Goal: Task Accomplishment & Management: Use online tool/utility

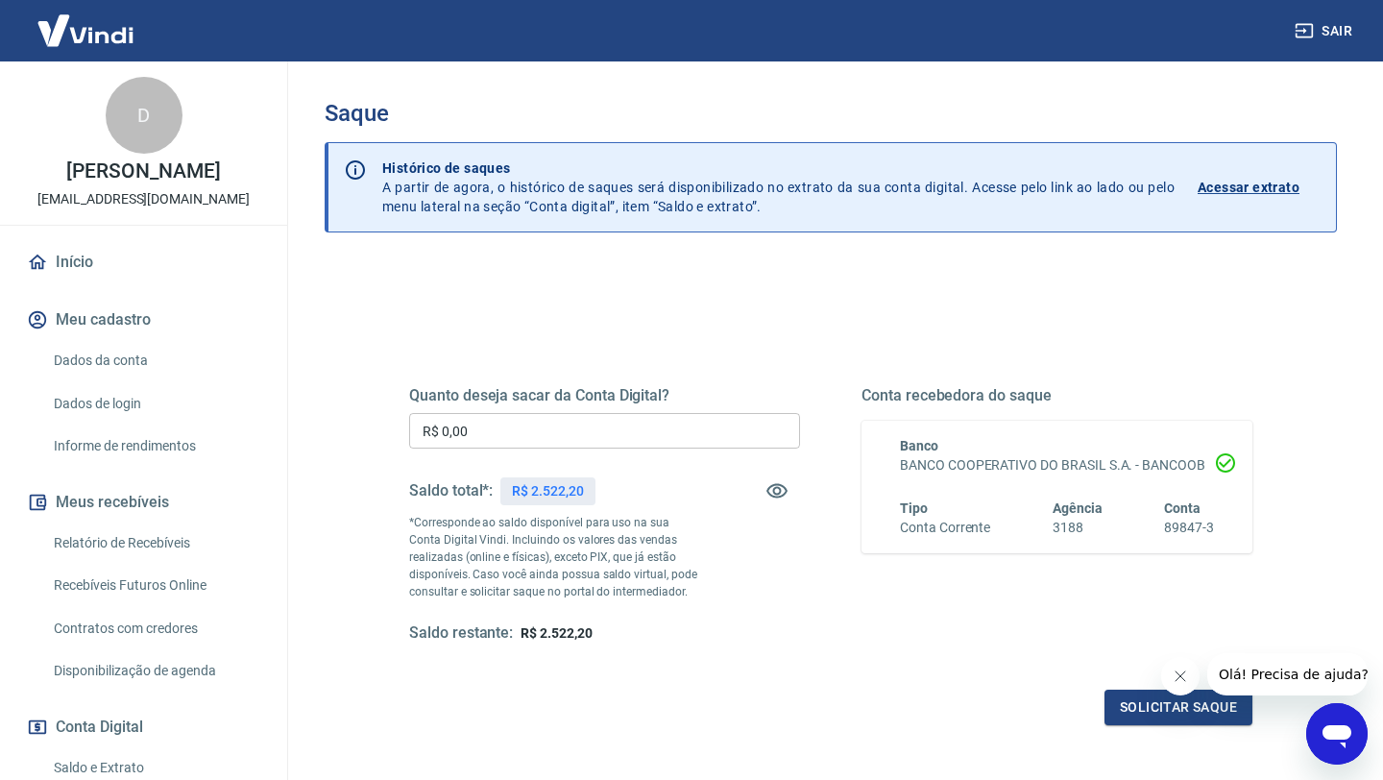
click at [454, 435] on input "R$ 0,00" at bounding box center [604, 431] width 391 height 36
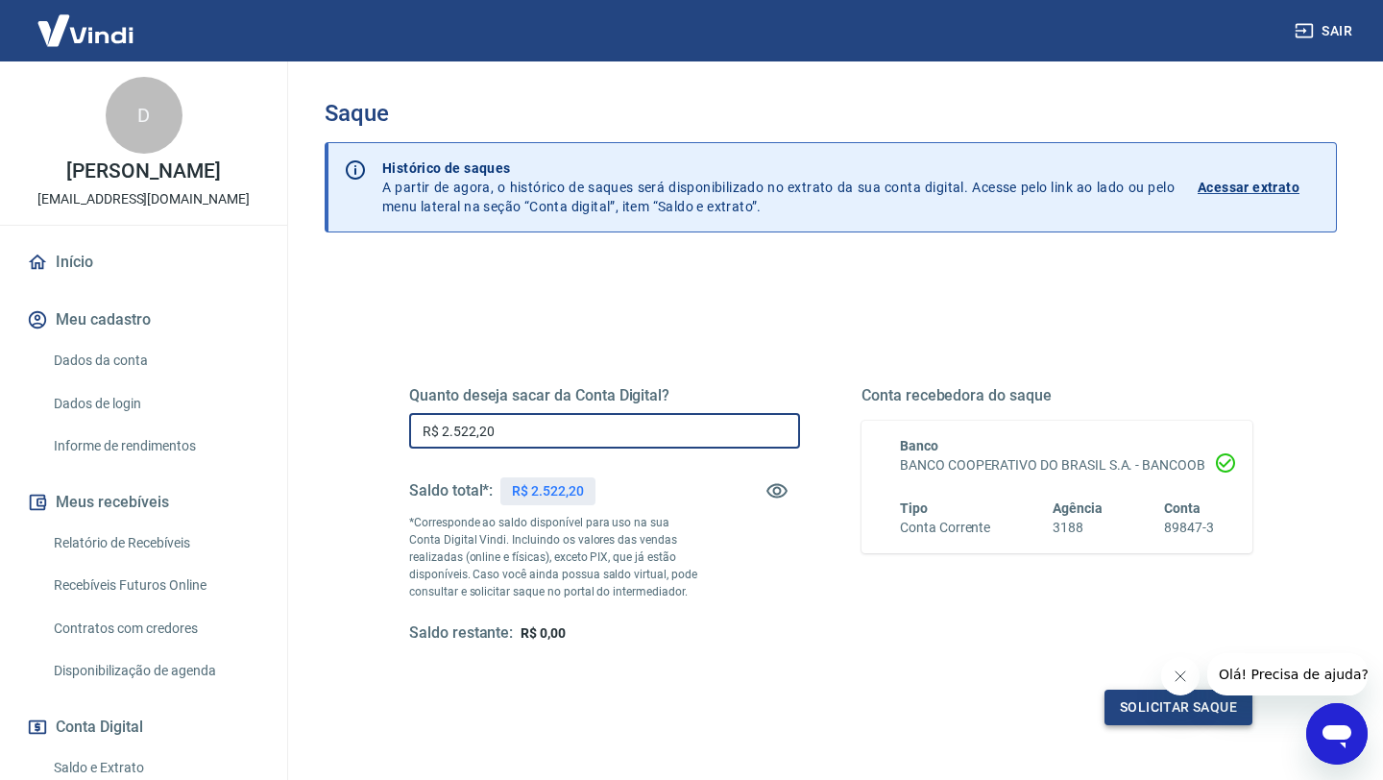
type input "R$ 2.522,20"
click at [1147, 704] on button "Solicitar saque" at bounding box center [1178, 708] width 148 height 36
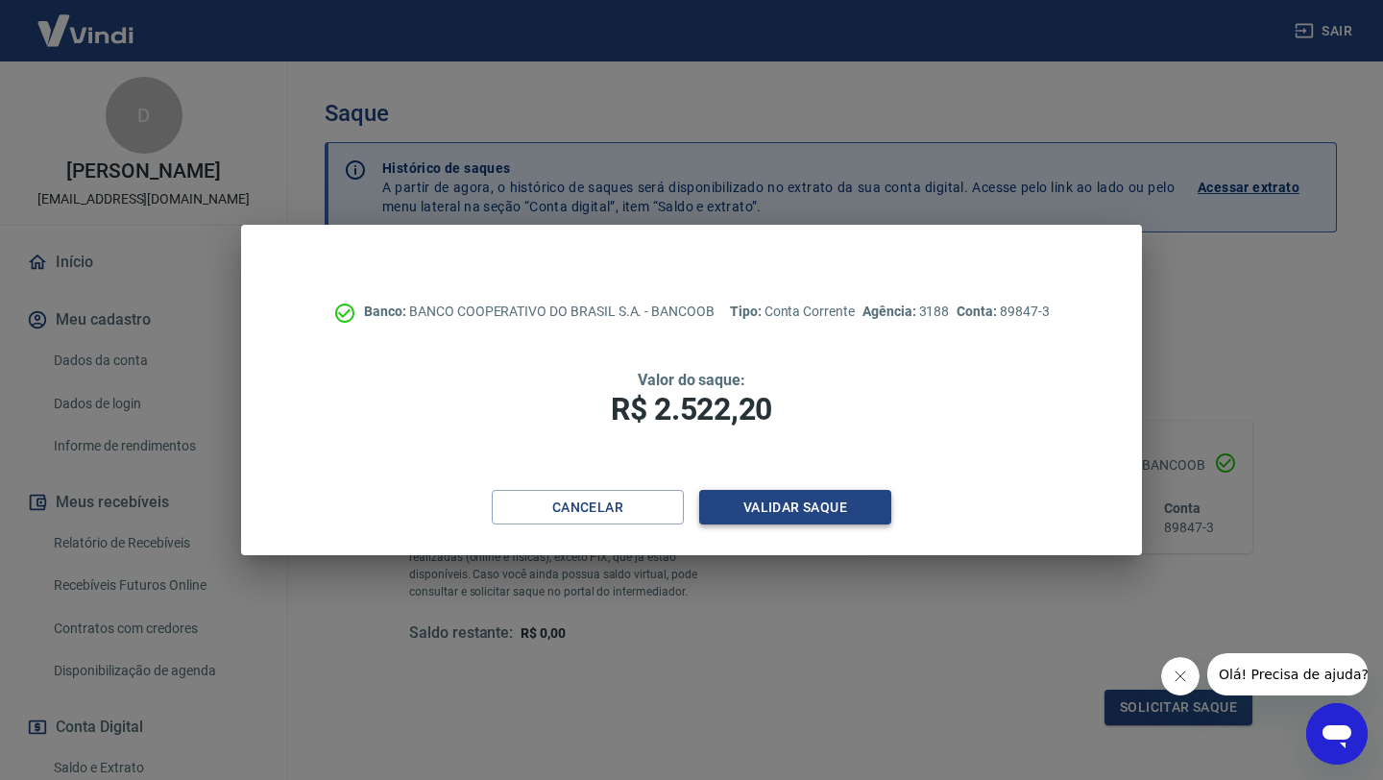
click at [821, 510] on button "Validar saque" at bounding box center [795, 508] width 192 height 36
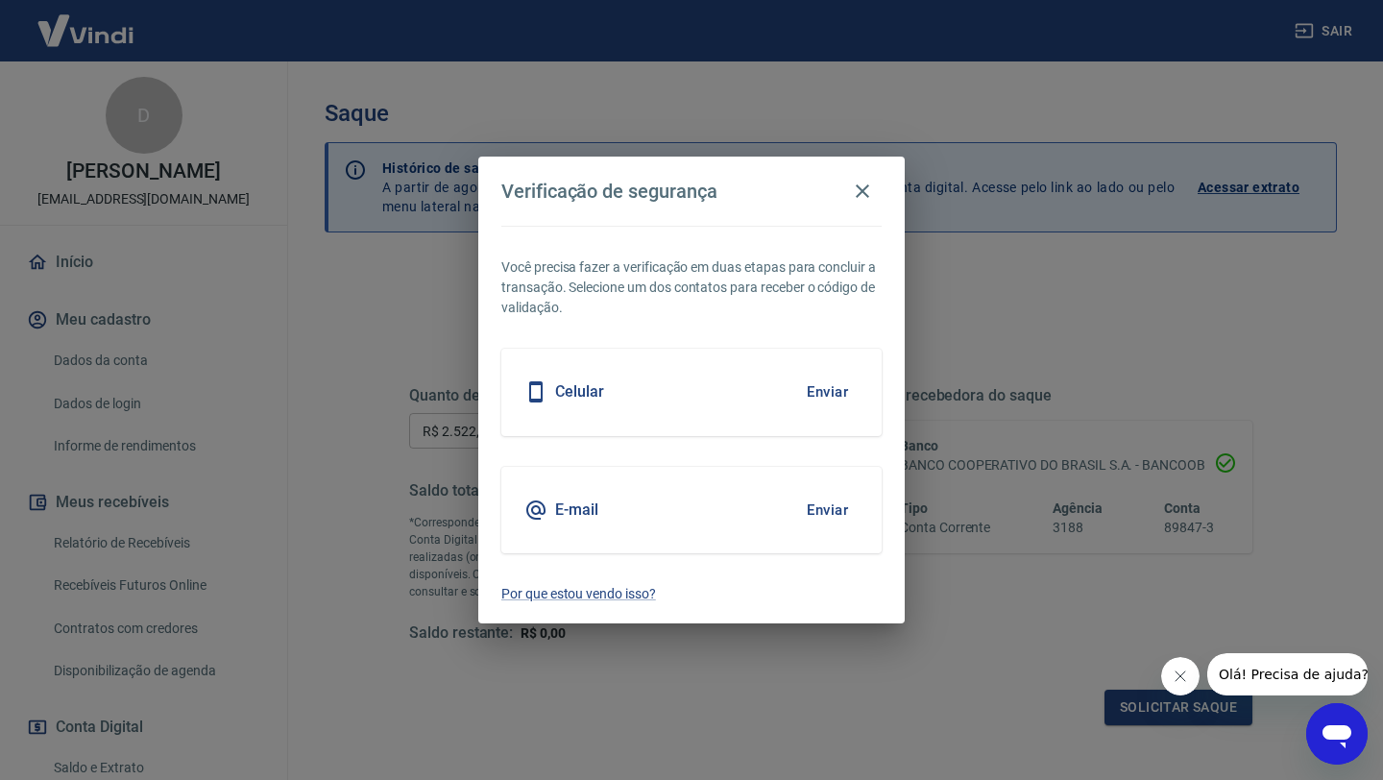
click at [836, 396] on button "Enviar" at bounding box center [827, 392] width 62 height 40
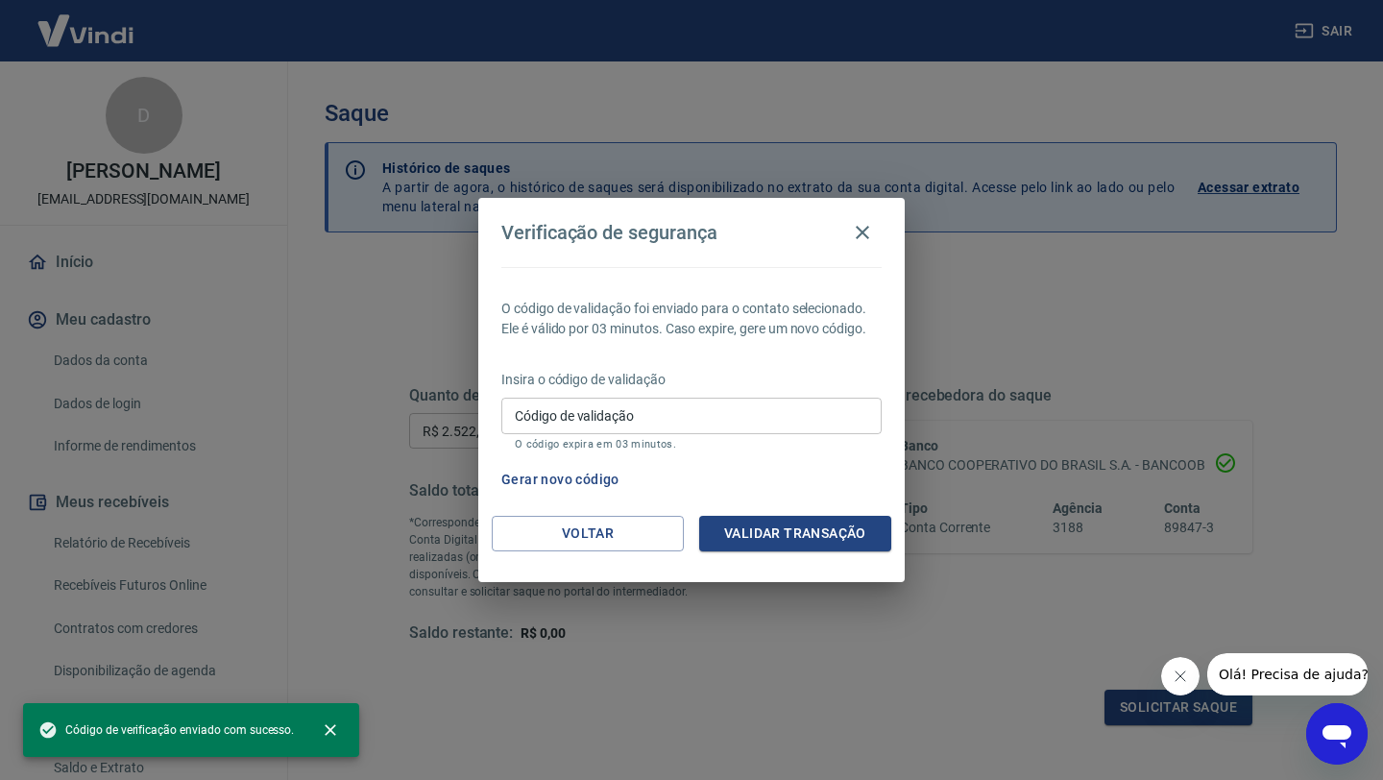
click at [788, 416] on input "Código de validação" at bounding box center [691, 416] width 380 height 36
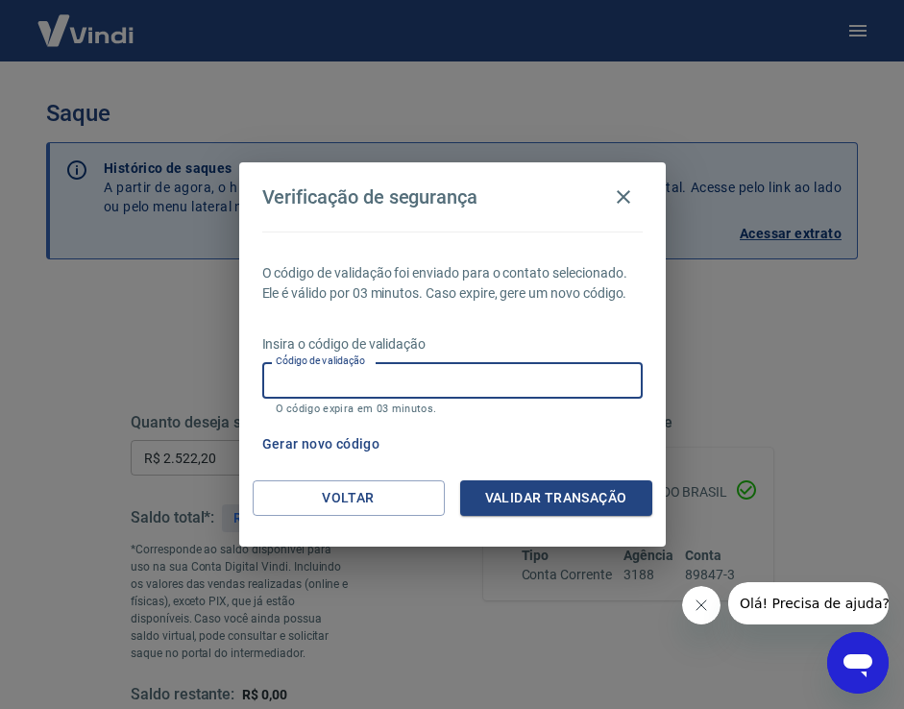
click at [381, 388] on input "Código de validação" at bounding box center [452, 380] width 380 height 36
type input "794653"
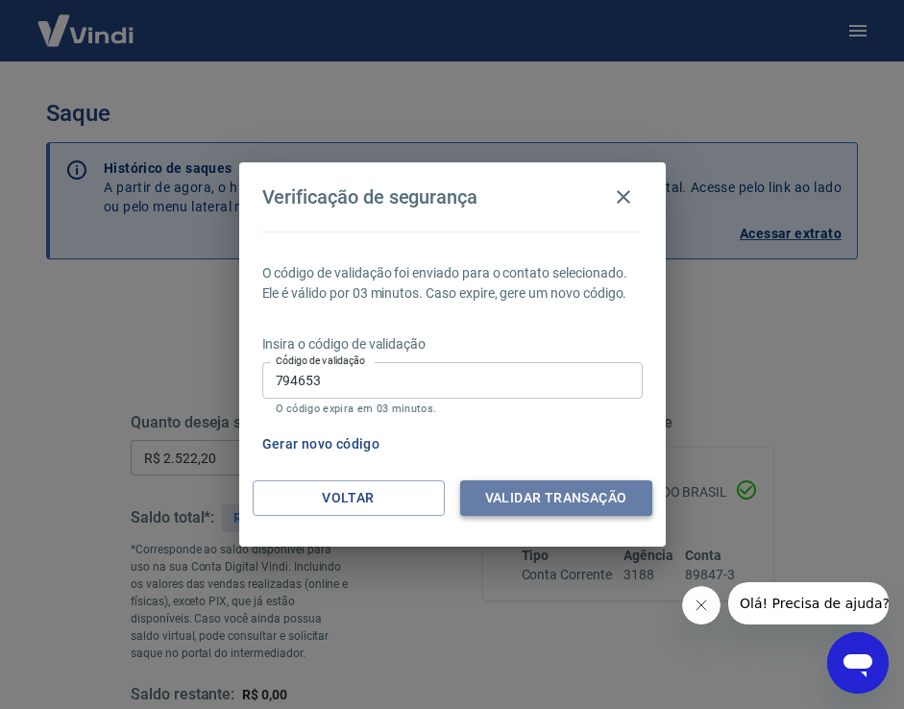
click at [506, 507] on button "Validar transação" at bounding box center [556, 498] width 192 height 36
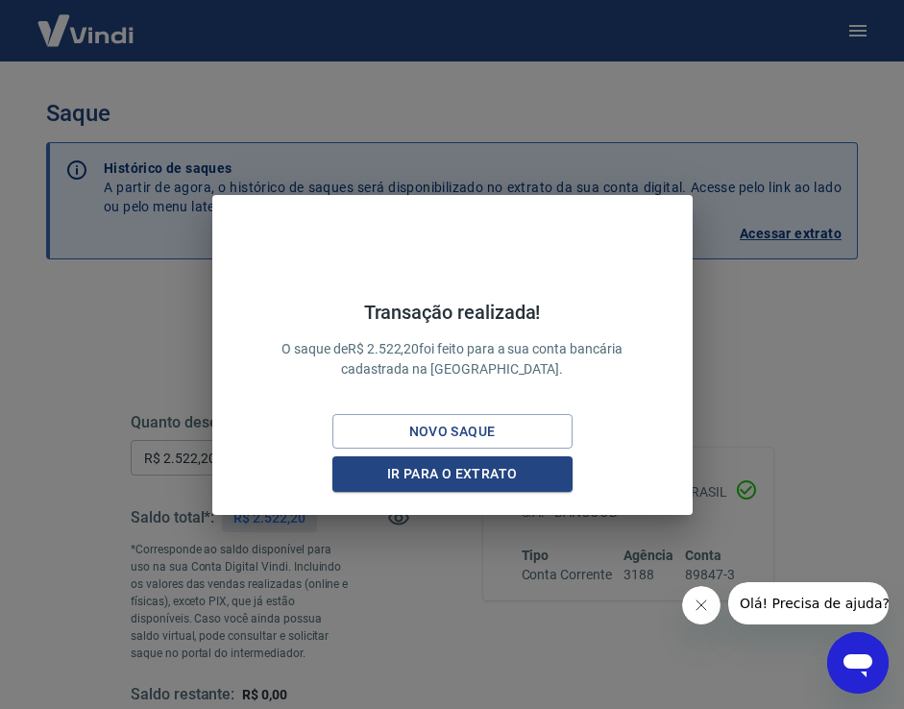
scroll to position [328, 0]
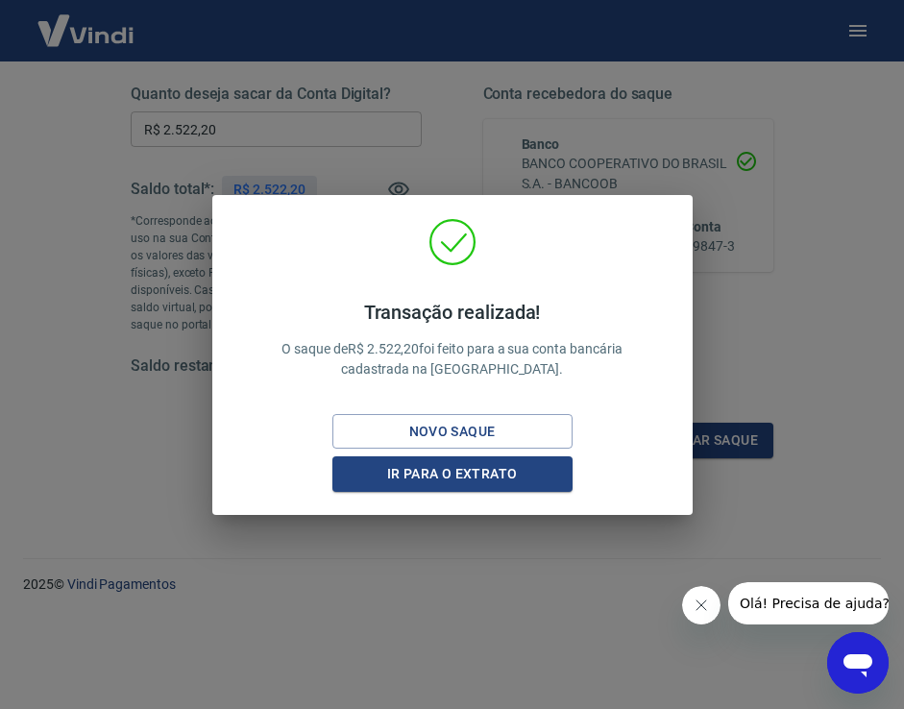
click at [72, 206] on div "Transação realizada! O saque de R$ 2.522,20 foi feito para a sua conta bancária…" at bounding box center [452, 354] width 904 height 709
